Goal: Check status: Check status

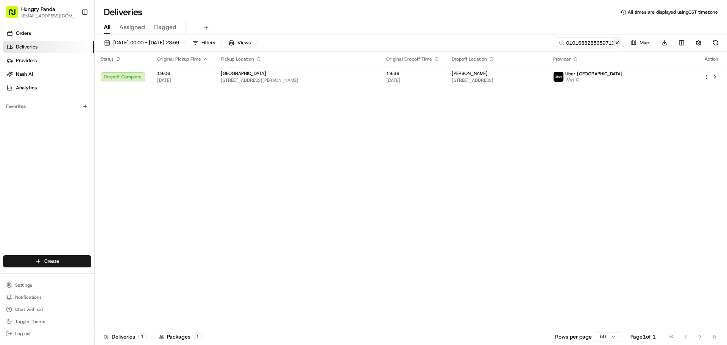
click at [617, 45] on button at bounding box center [618, 43] width 8 height 8
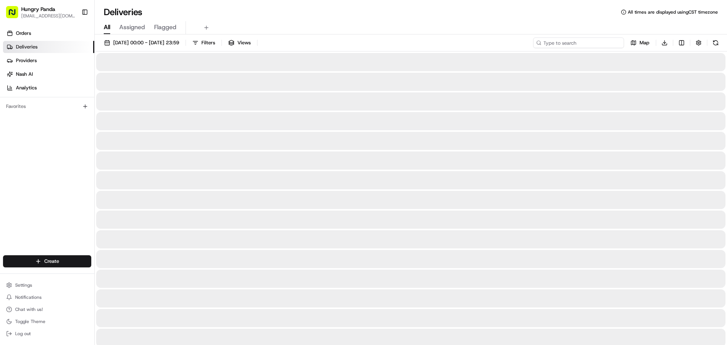
click at [613, 43] on input at bounding box center [578, 43] width 91 height 11
paste input "269559570575876694361"
type input "269559570575876694361"
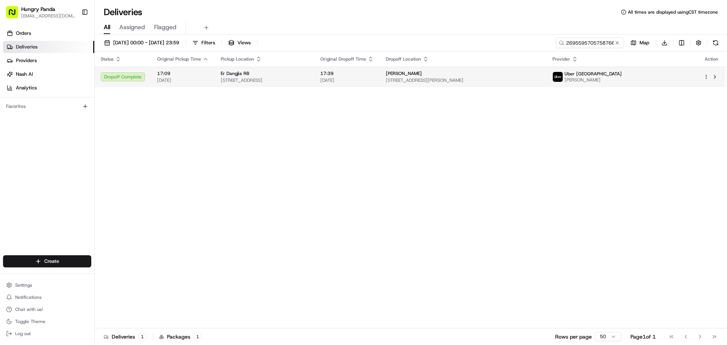
drag, startPoint x: 495, startPoint y: 81, endPoint x: 505, endPoint y: 81, distance: 10.2
click at [495, 81] on span "[STREET_ADDRESS][PERSON_NAME]" at bounding box center [463, 80] width 155 height 6
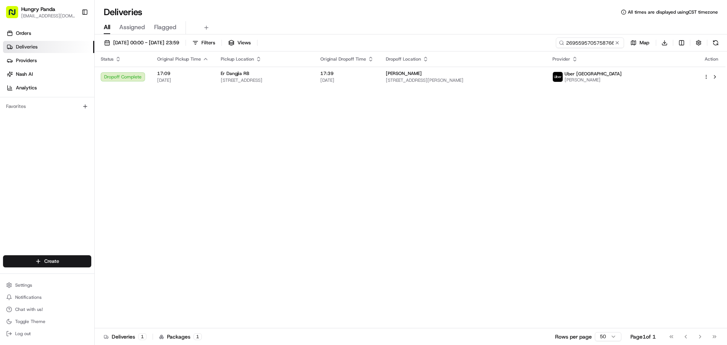
drag, startPoint x: 593, startPoint y: 60, endPoint x: 594, endPoint y: 66, distance: 5.4
click at [541, 61] on div "Dropoff Location" at bounding box center [463, 59] width 155 height 6
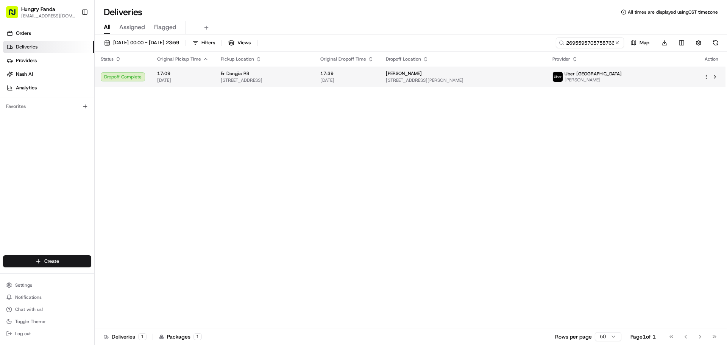
click at [541, 71] on div "[PERSON_NAME]" at bounding box center [463, 73] width 155 height 6
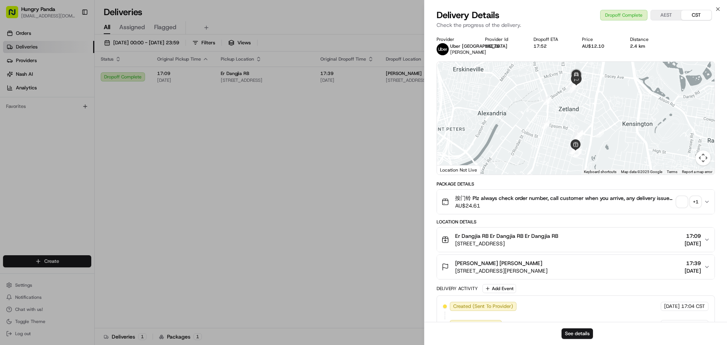
click at [681, 207] on span "button" at bounding box center [682, 202] width 11 height 11
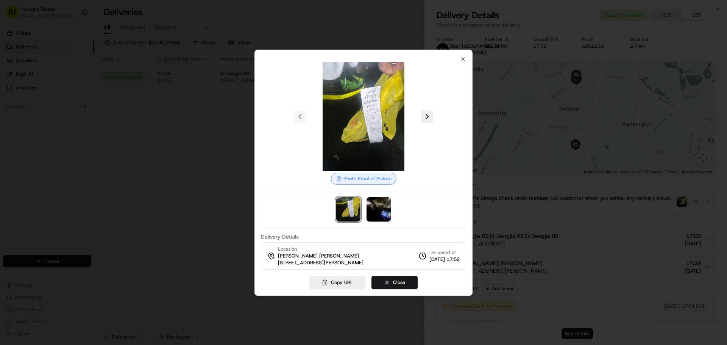
click at [356, 208] on img at bounding box center [348, 209] width 24 height 24
